Goal: Information Seeking & Learning: Learn about a topic

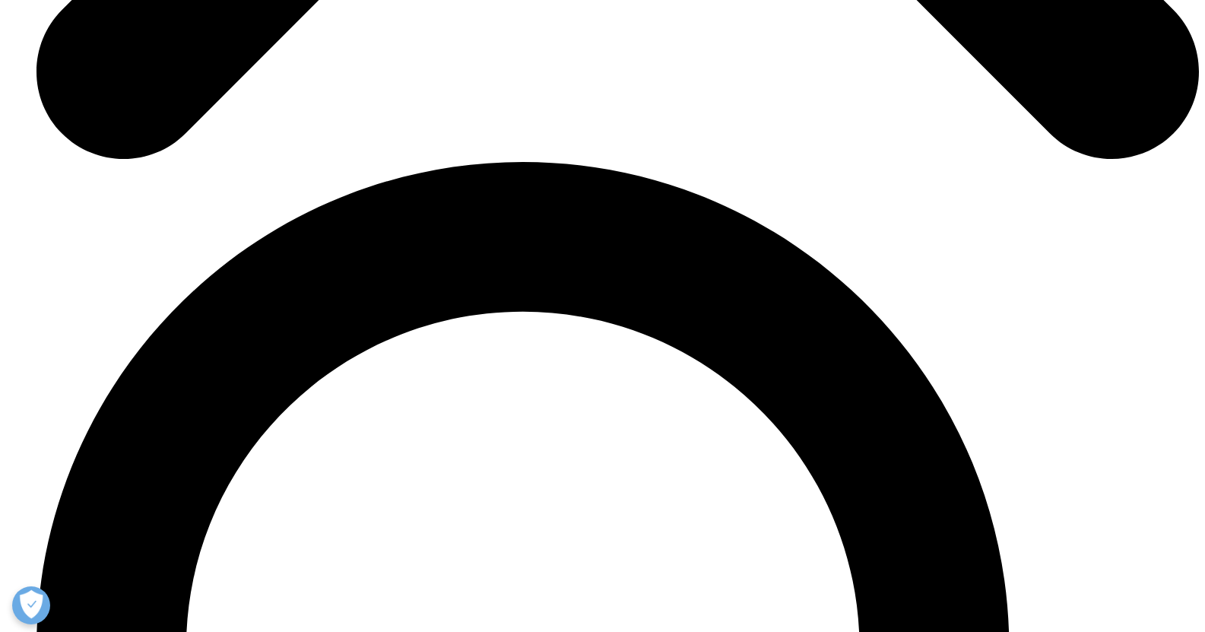
scroll to position [2823, 0]
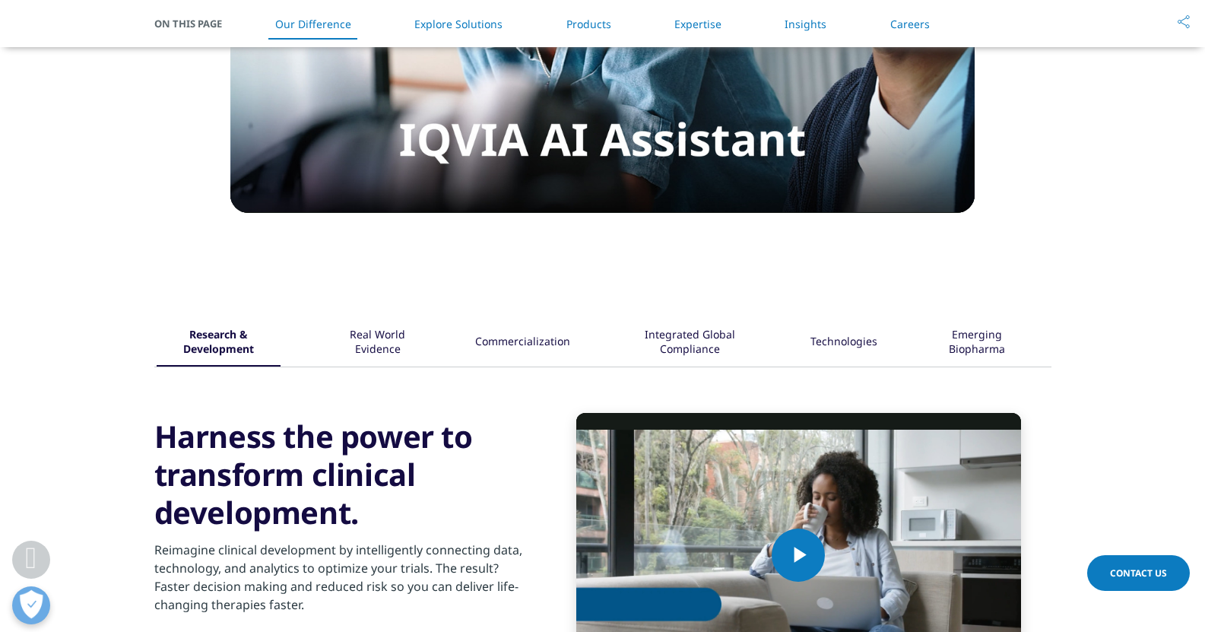
scroll to position [1617, 0]
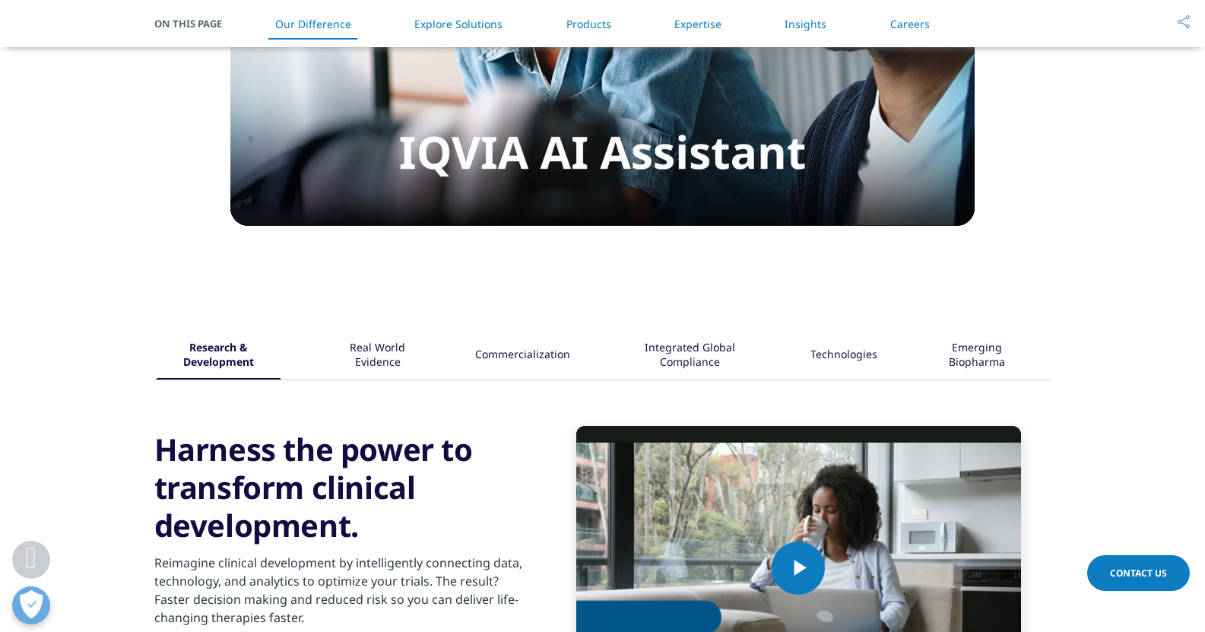
click at [379, 355] on div "Real World Evidence" at bounding box center [377, 355] width 98 height 47
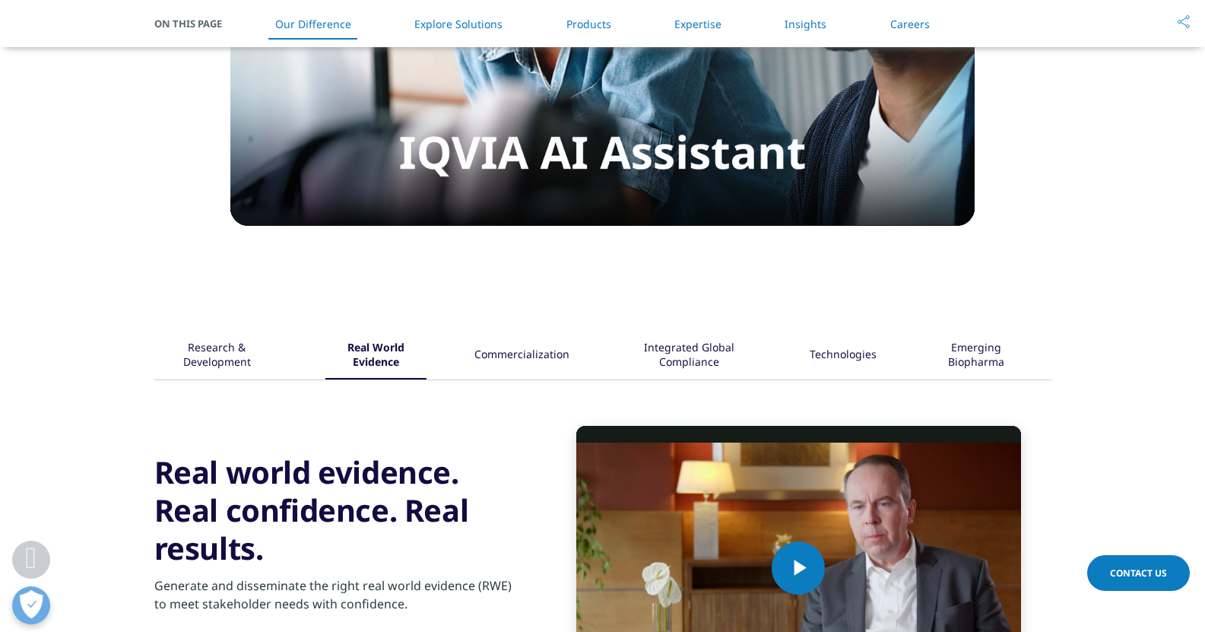
click at [548, 367] on div "Commercialization" at bounding box center [521, 355] width 95 height 47
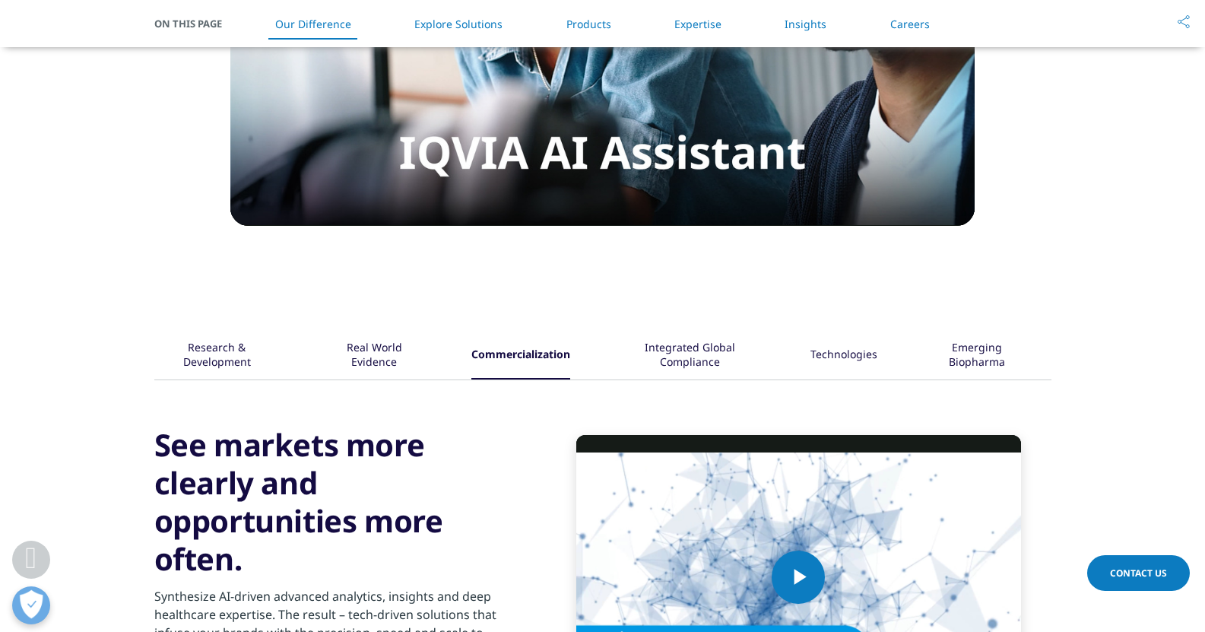
click at [697, 384] on div "Video Player is loading. Play Video Play Skip Backward Skip Forward Mute Curren…" at bounding box center [602, 554] width 897 height 349
click at [722, 332] on div "Integrated Global Compliance" at bounding box center [690, 355] width 144 height 47
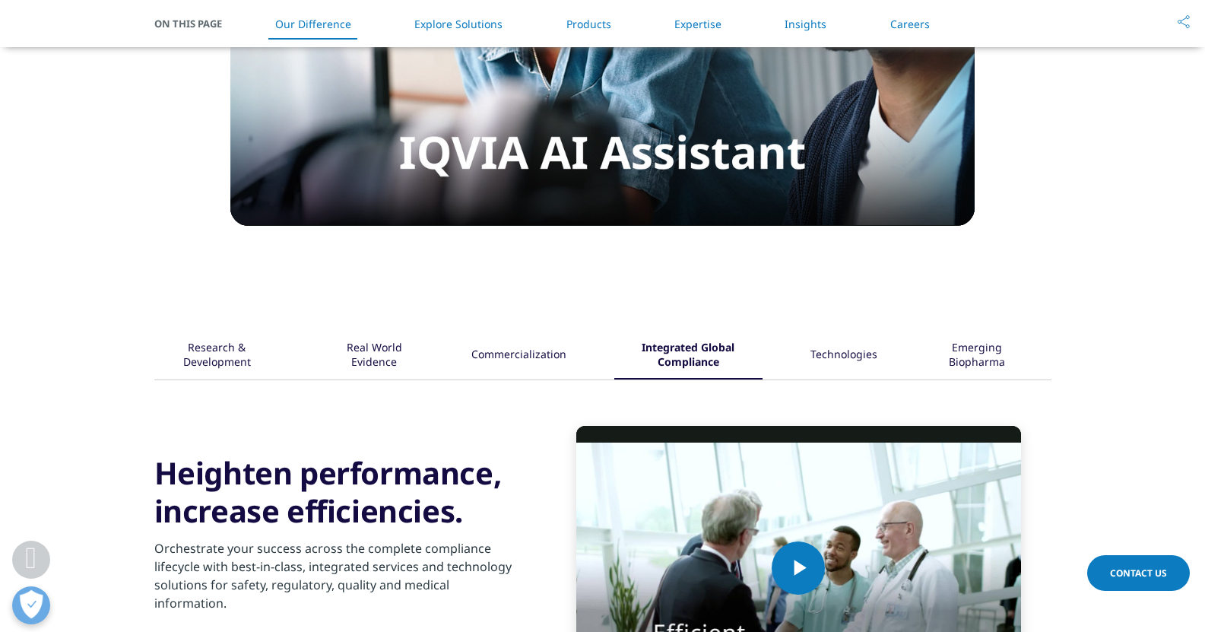
click at [835, 351] on div "Technologies" at bounding box center [844, 355] width 67 height 47
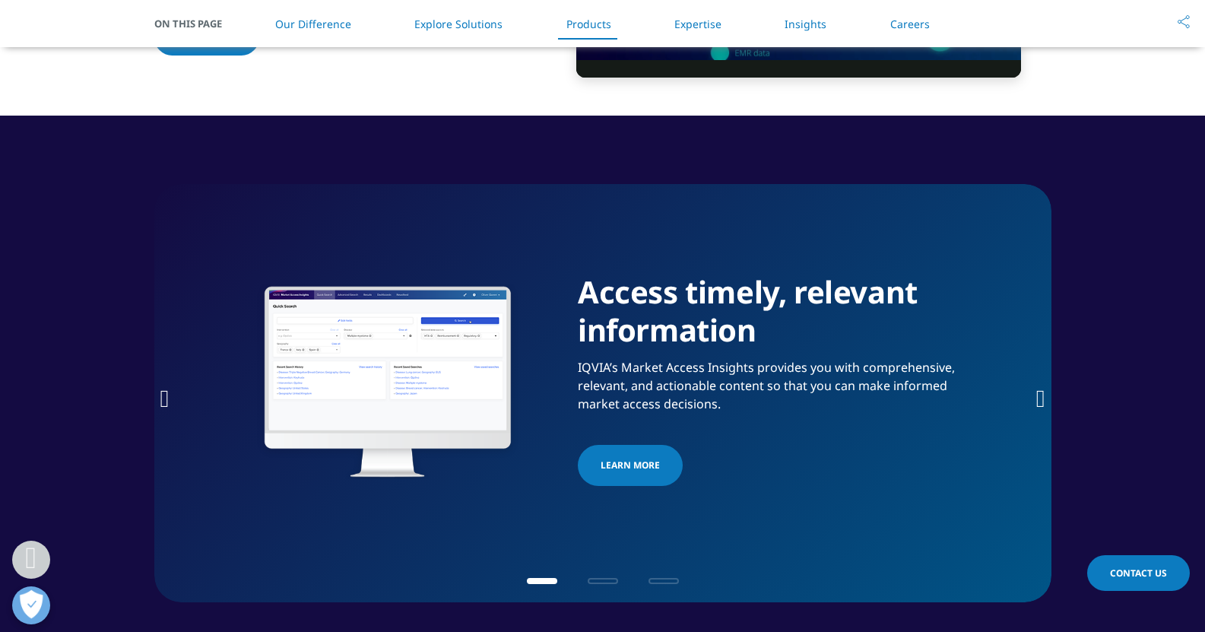
scroll to position [2350, 0]
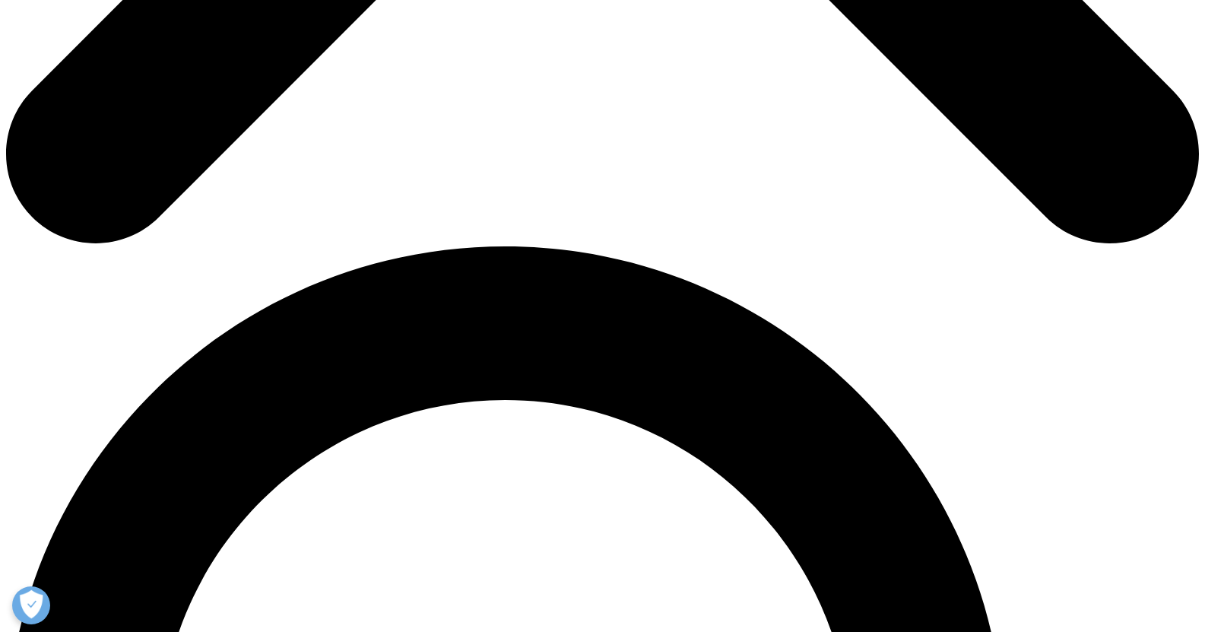
scroll to position [846, 0]
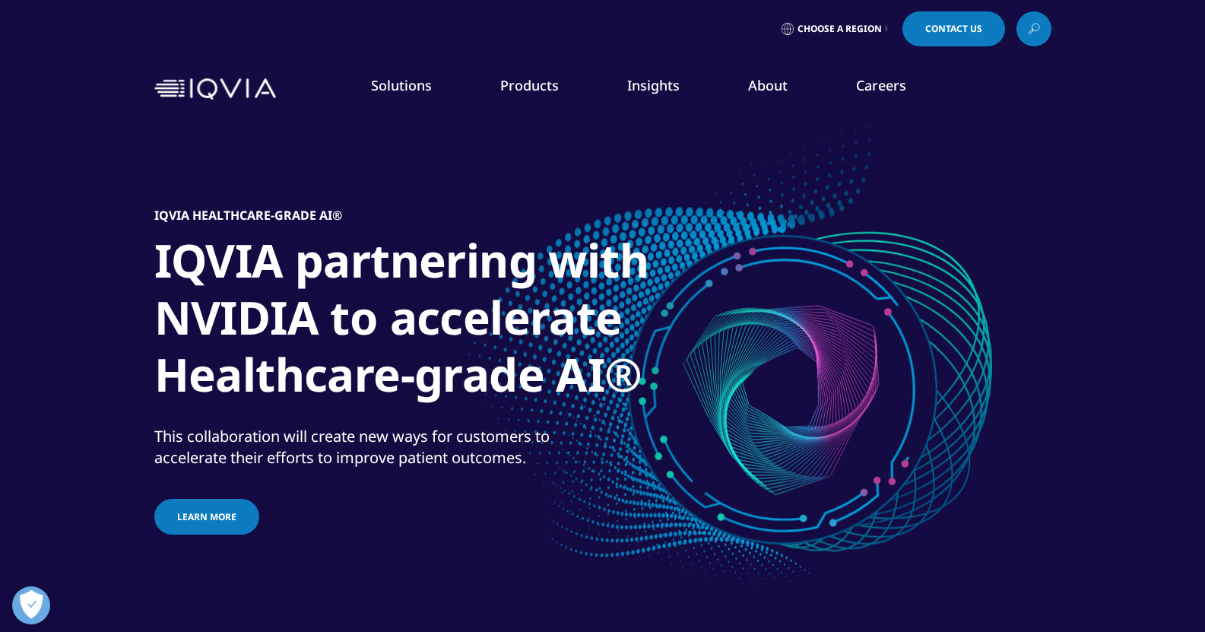
click at [91, 280] on link "DISCOVER INSIGHTS" at bounding box center [148, 278] width 236 height 13
